Goal: Transaction & Acquisition: Purchase product/service

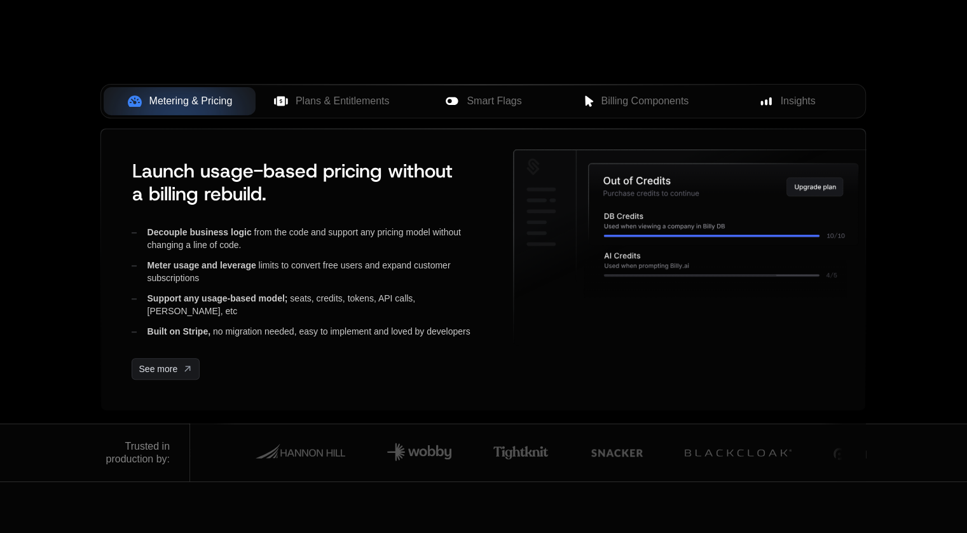
scroll to position [496, 0]
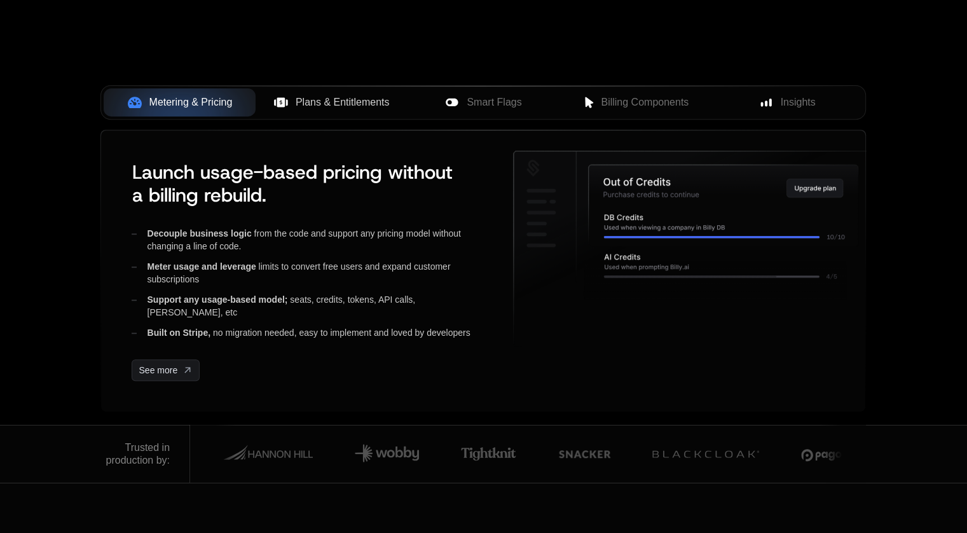
click at [334, 108] on span "Plans & Entitlements" at bounding box center [343, 102] width 94 height 15
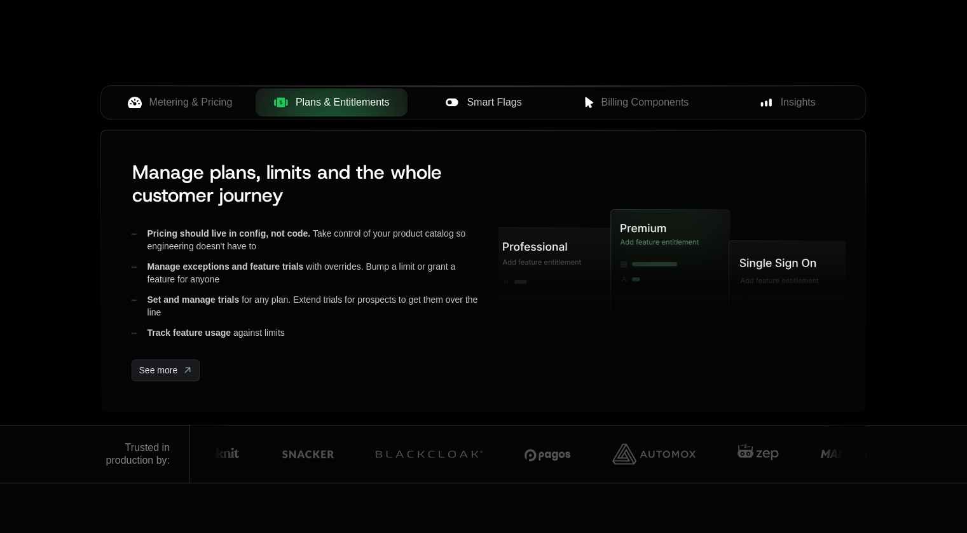
click at [451, 90] on button "Smart Flags" at bounding box center [483, 102] width 152 height 28
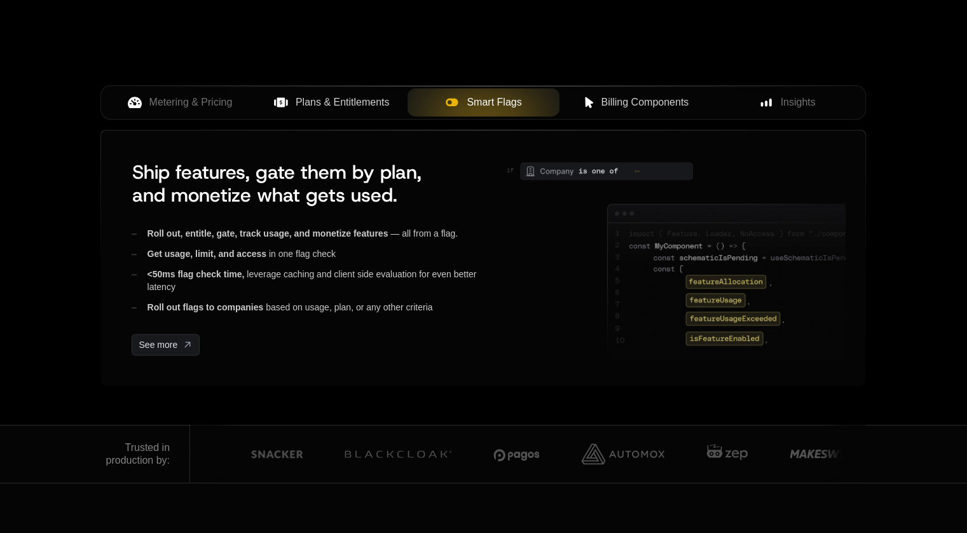
click at [596, 92] on button "Billing Components" at bounding box center [635, 102] width 152 height 28
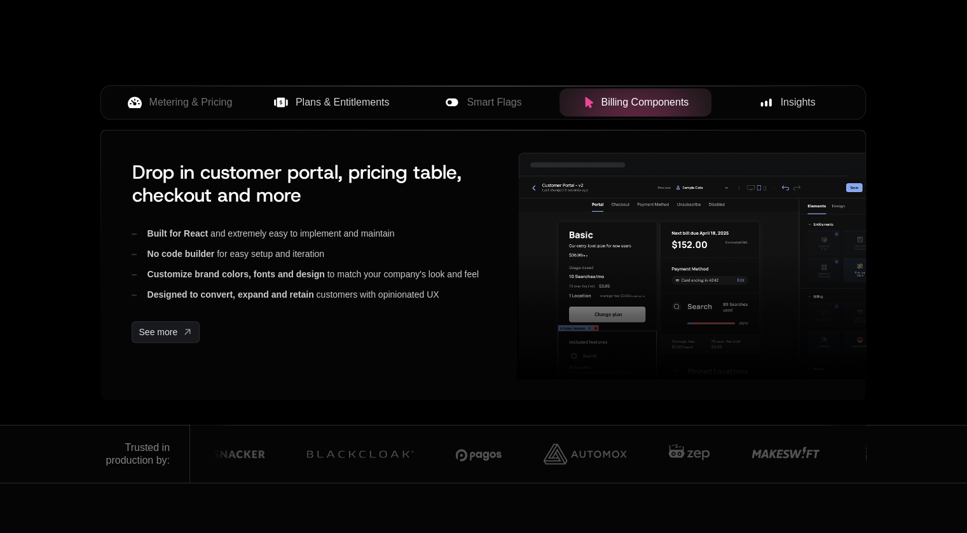
click at [773, 100] on div "Insights" at bounding box center [787, 102] width 132 height 15
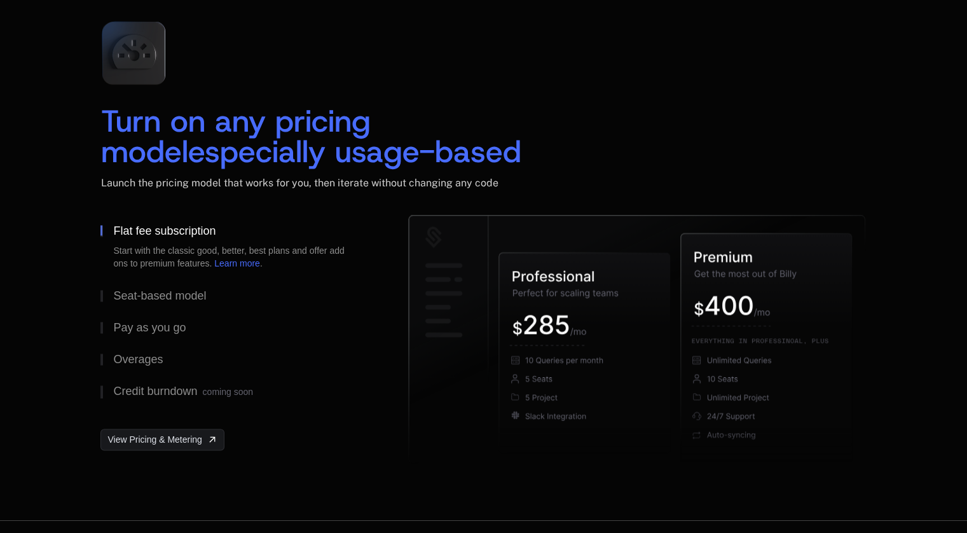
scroll to position [1851, 0]
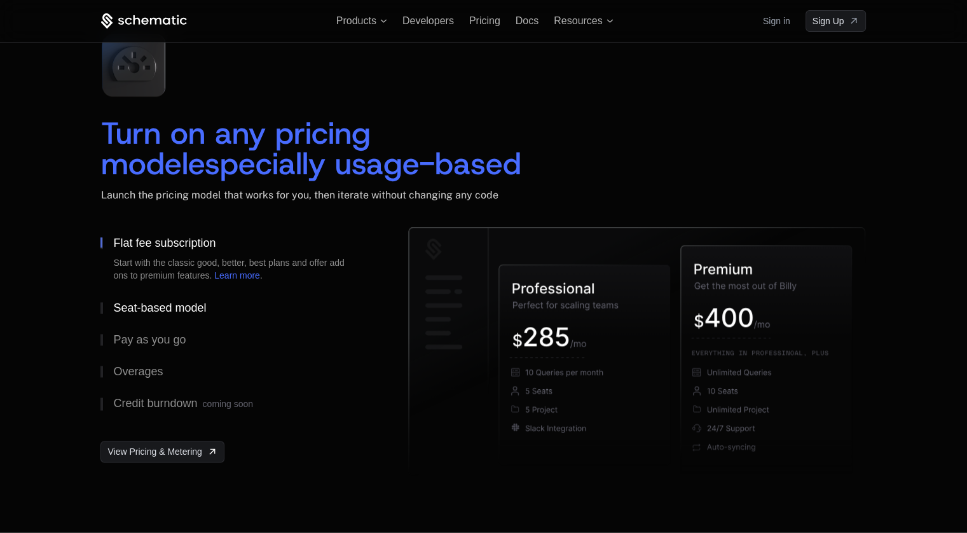
click at [155, 302] on div "Seat-based model" at bounding box center [159, 307] width 93 height 11
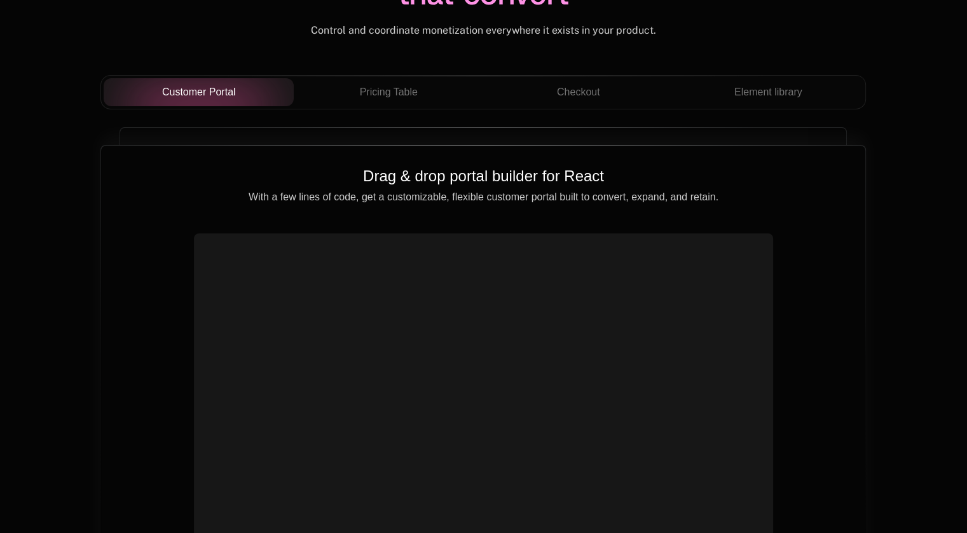
scroll to position [4536, 0]
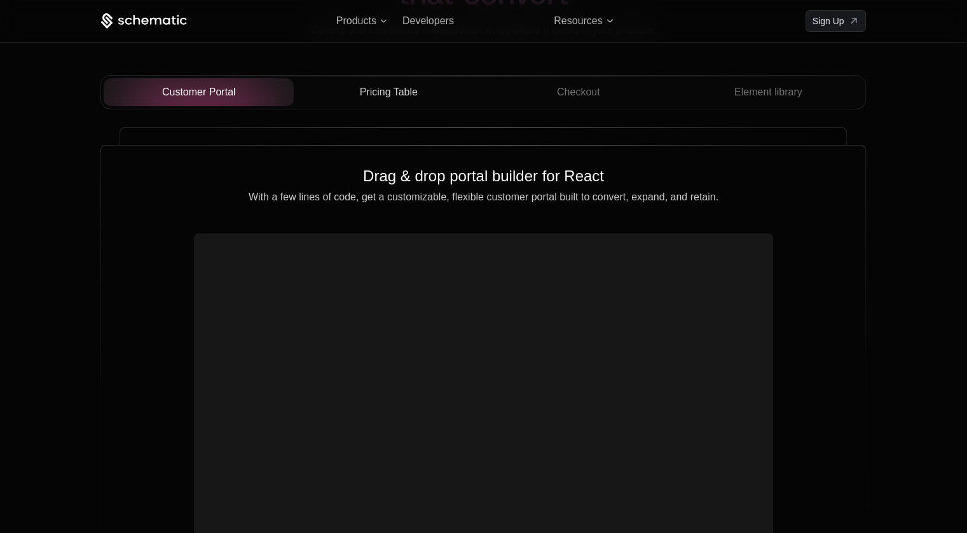
click at [400, 103] on button "Pricing Table" at bounding box center [389, 92] width 190 height 28
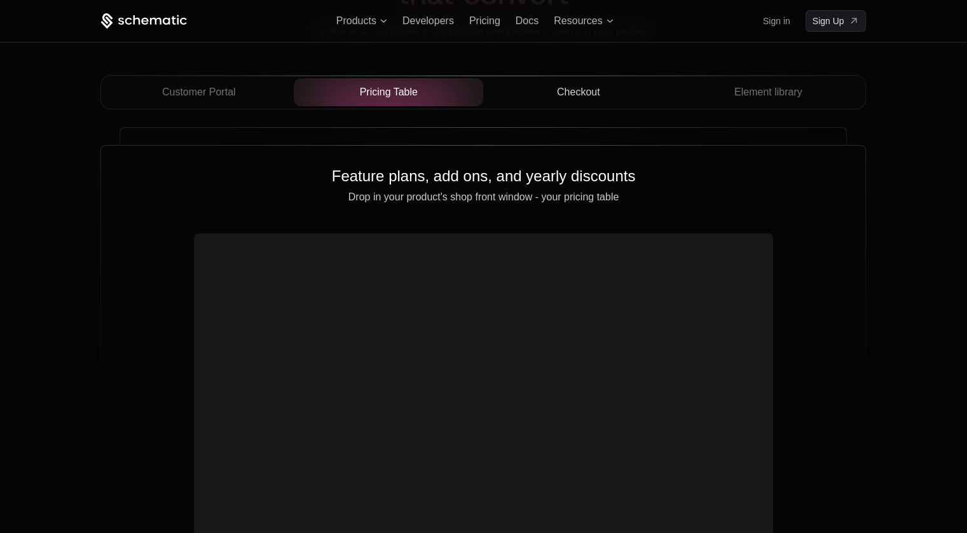
click at [572, 88] on span "Checkout" at bounding box center [578, 92] width 43 height 15
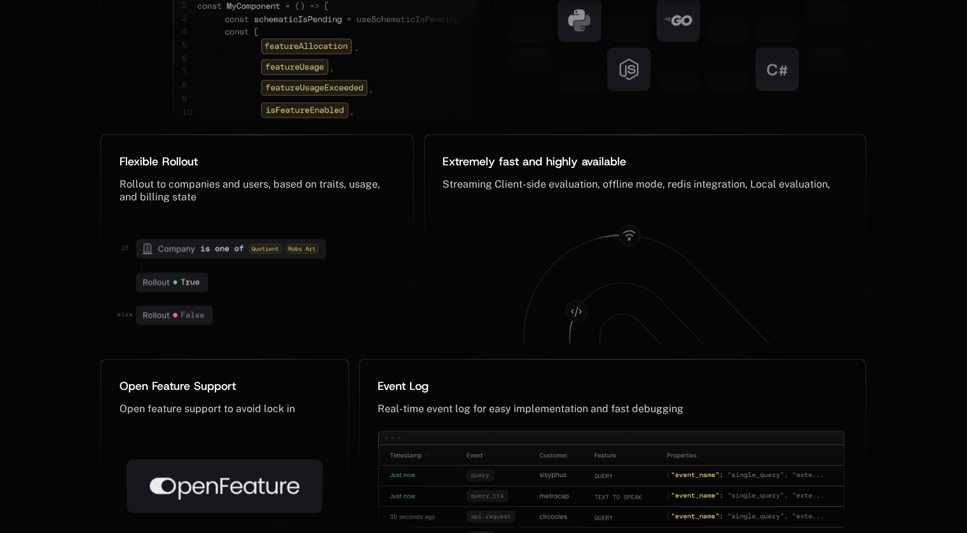
scroll to position [6248, 0]
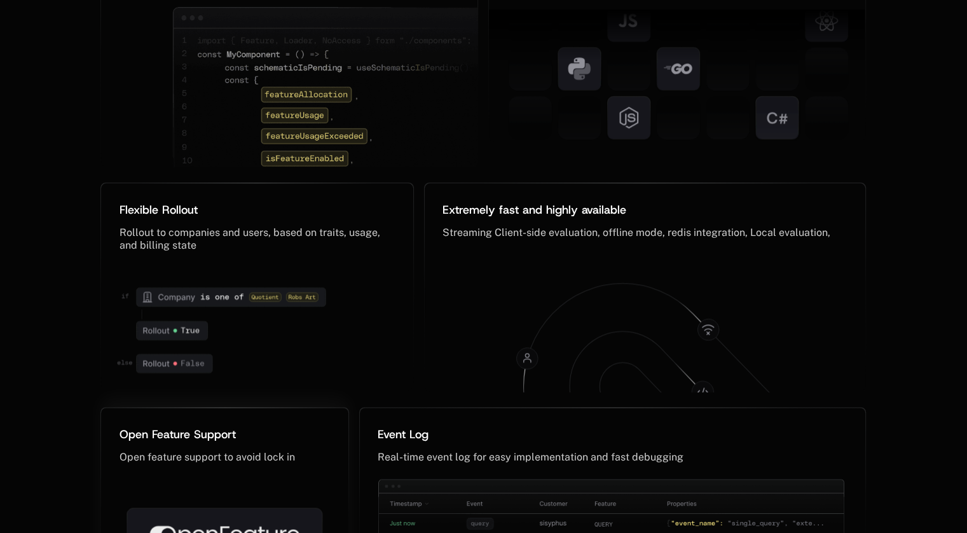
scroll to position [6436, 0]
